Goal: Task Accomplishment & Management: Use online tool/utility

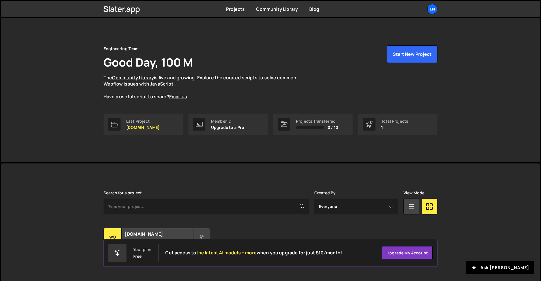
scroll to position [10, 0]
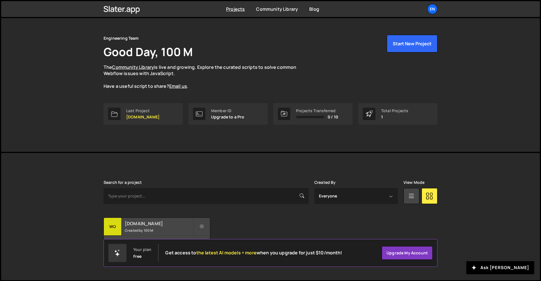
click at [153, 221] on h2 "[DOMAIN_NAME]" at bounding box center [159, 223] width 68 height 6
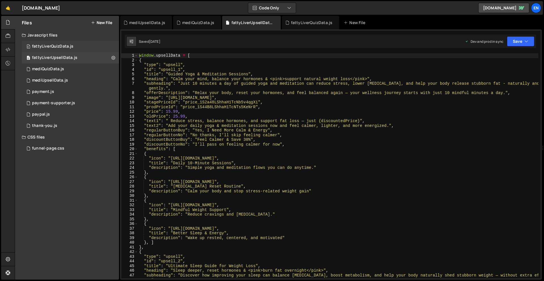
click at [68, 49] on div "0 fattyLiverQuizData.js 0" at bounding box center [70, 46] width 97 height 11
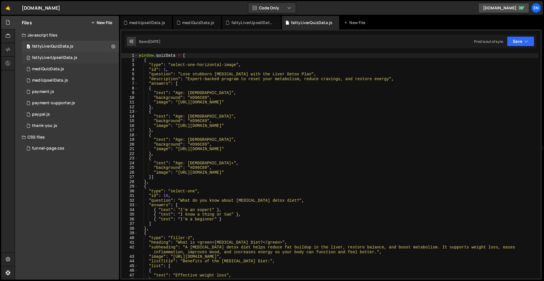
click at [65, 55] on div "fattyLiverUpsellData.js" at bounding box center [54, 57] width 45 height 5
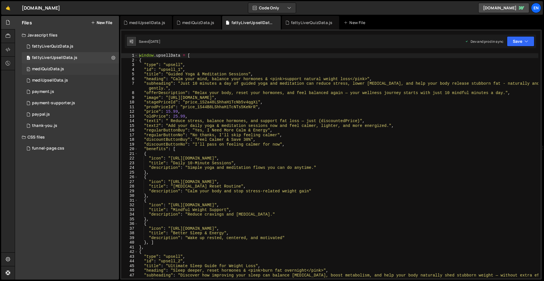
click at [58, 69] on div "mediQuizData.js" at bounding box center [48, 69] width 32 height 5
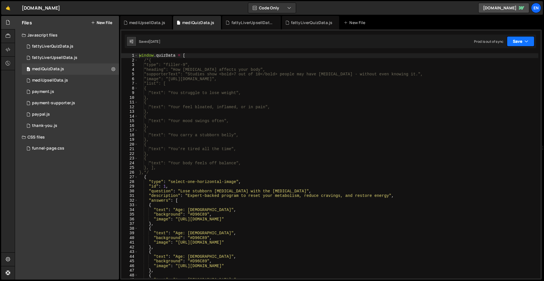
click at [532, 44] on button "Save" at bounding box center [520, 41] width 27 height 10
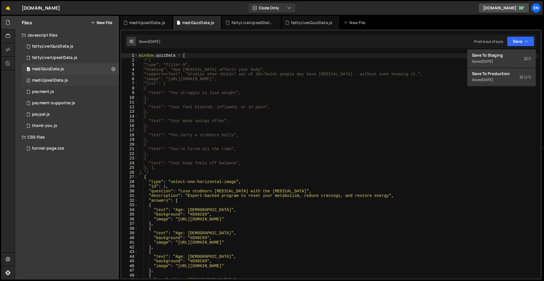
click at [68, 83] on div "0 mediUpsellData.js 0" at bounding box center [70, 80] width 97 height 11
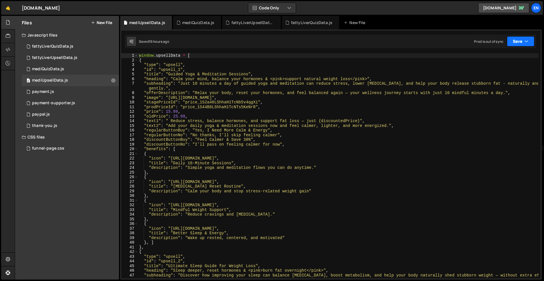
click at [529, 41] on button "Save" at bounding box center [520, 41] width 27 height 10
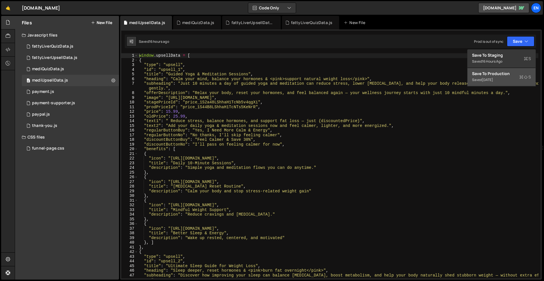
click at [508, 78] on div "Saved 3 weeks ago" at bounding box center [501, 79] width 59 height 7
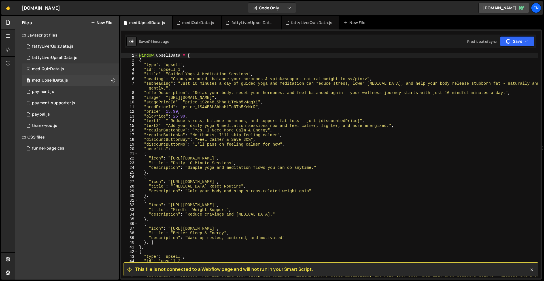
click at [64, 67] on div "0 mediQuizData.js 0" at bounding box center [70, 68] width 97 height 11
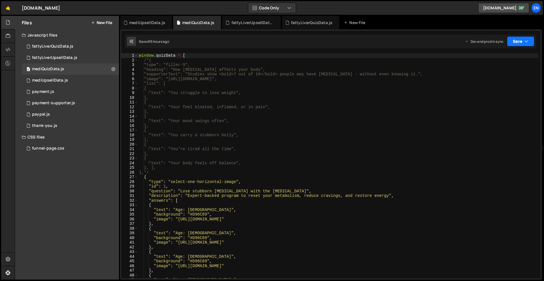
click at [526, 42] on icon "button" at bounding box center [526, 42] width 4 height 6
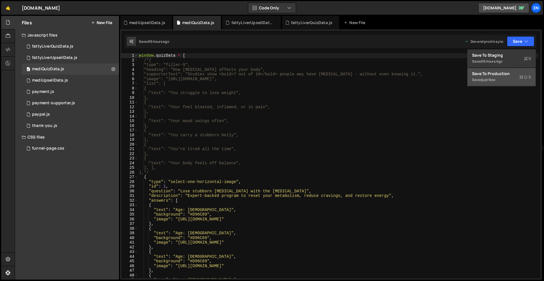
click at [507, 73] on div "Save to Production S" at bounding box center [501, 74] width 59 height 6
